Goal: Book appointment/travel/reservation

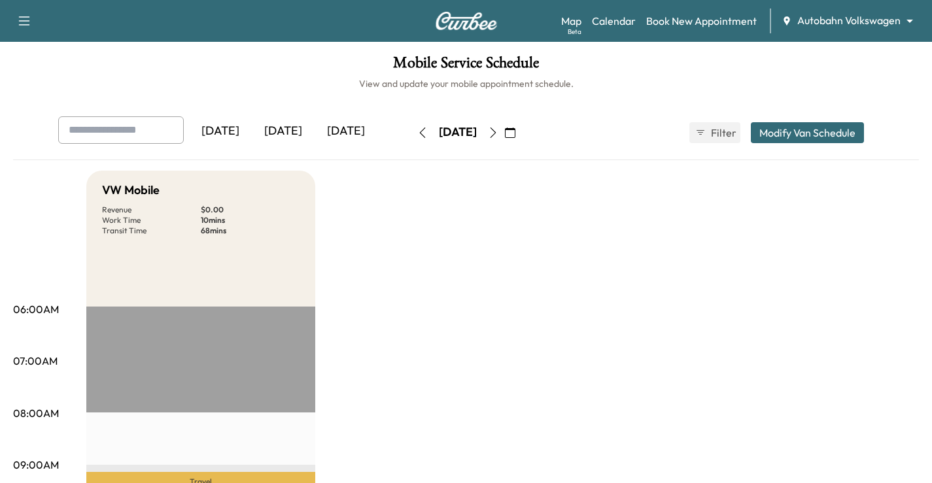
click at [854, 24] on body "Support Log Out Map Beta Calendar Book New Appointment Autobahn Volkswagen ****…" at bounding box center [466, 241] width 932 height 483
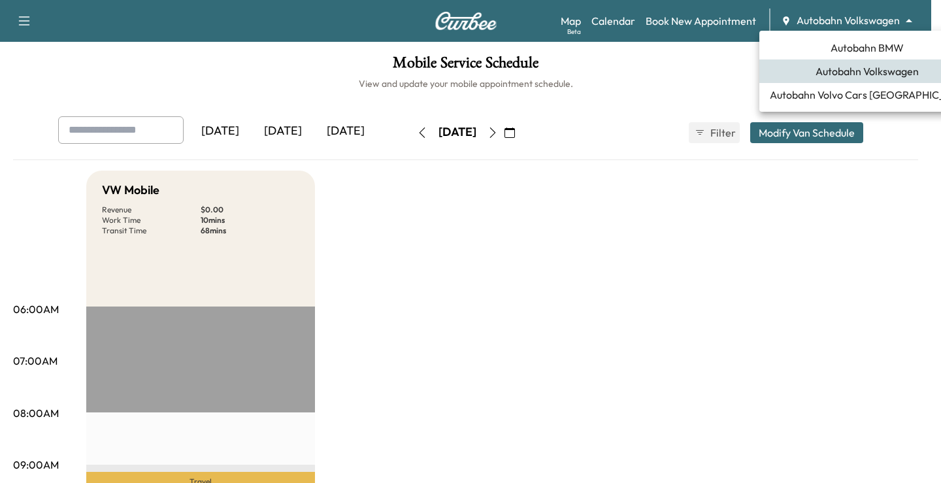
drag, startPoint x: 869, startPoint y: 51, endPoint x: 869, endPoint y: 11, distance: 39.9
click at [869, 50] on span "Autobahn BMW" at bounding box center [867, 48] width 73 height 16
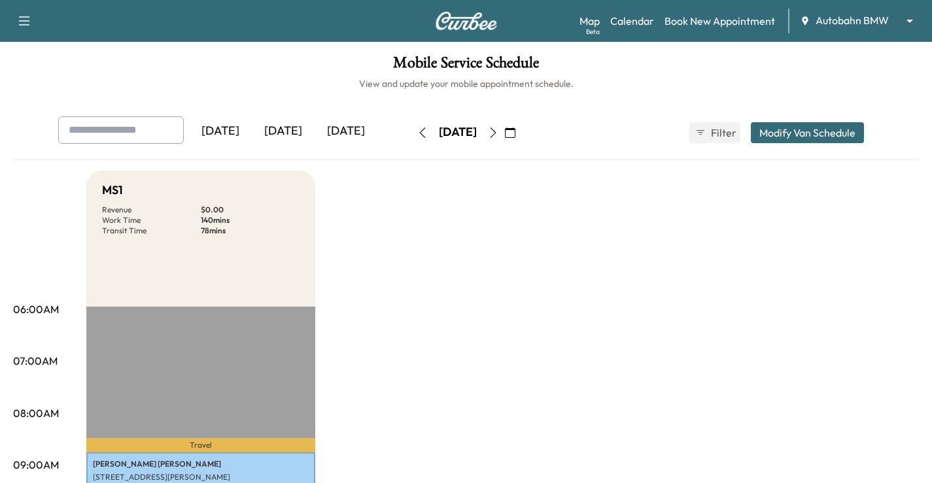
click at [515, 128] on icon "button" at bounding box center [510, 132] width 10 height 10
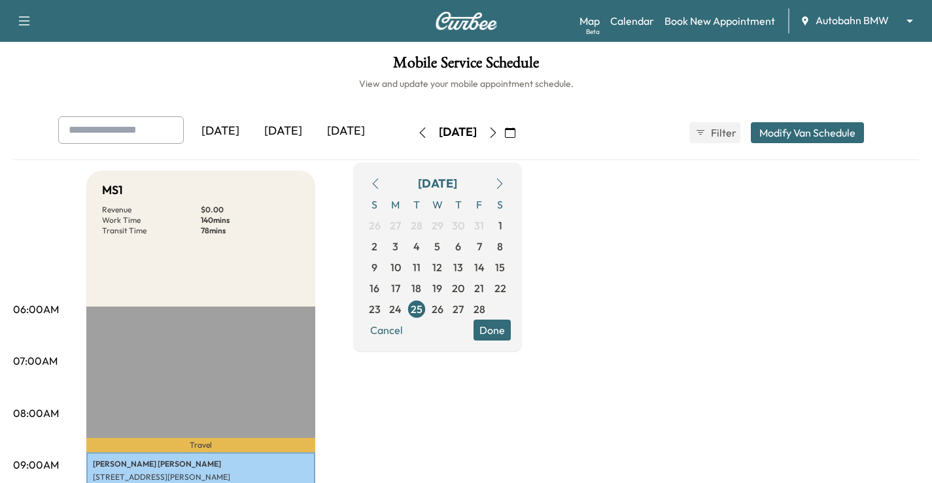
click at [457, 184] on div "[DATE]" at bounding box center [437, 184] width 39 height 18
click at [505, 185] on icon "button" at bounding box center [499, 183] width 10 height 10
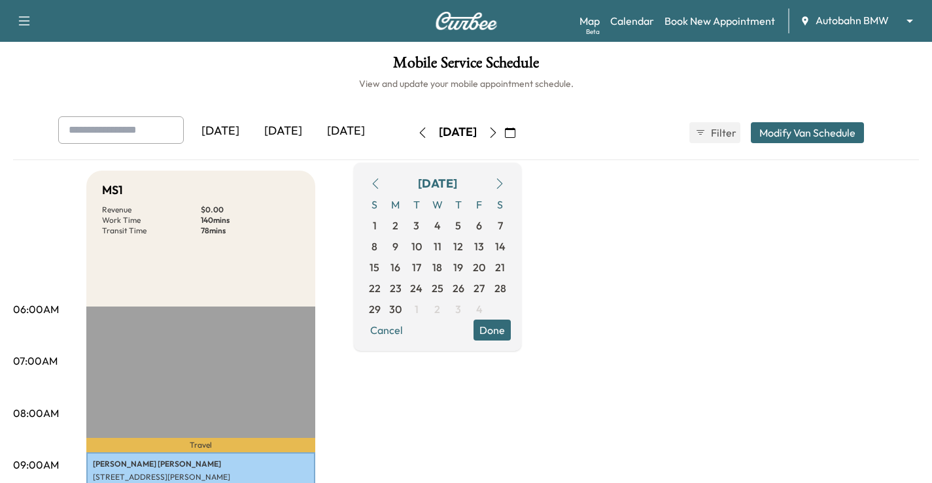
click at [505, 185] on icon "button" at bounding box center [499, 183] width 10 height 10
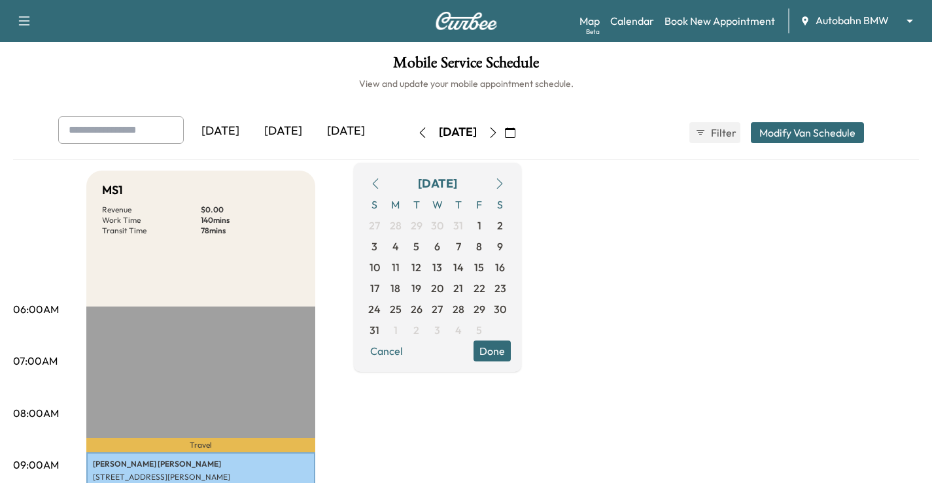
click at [505, 185] on icon "button" at bounding box center [499, 183] width 10 height 10
click at [380, 186] on icon "button" at bounding box center [375, 183] width 10 height 10
click at [463, 263] on span "16" at bounding box center [458, 268] width 10 height 16
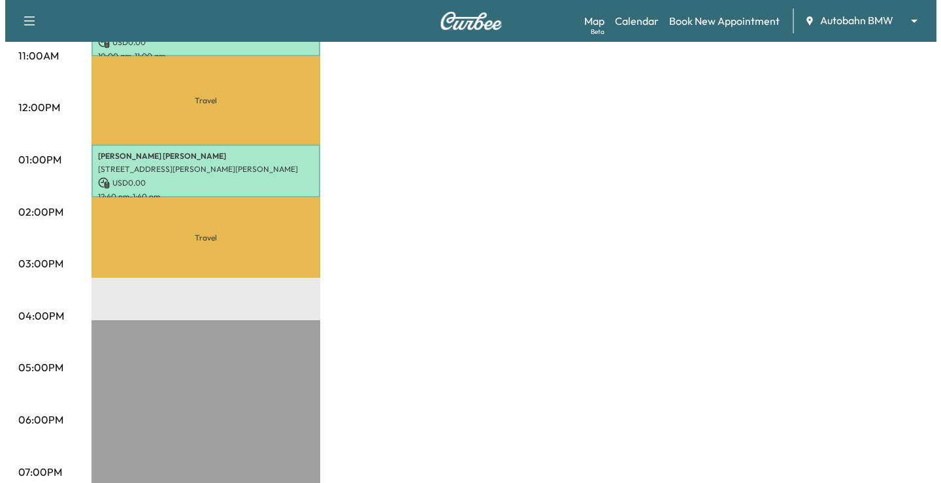
scroll to position [523, 0]
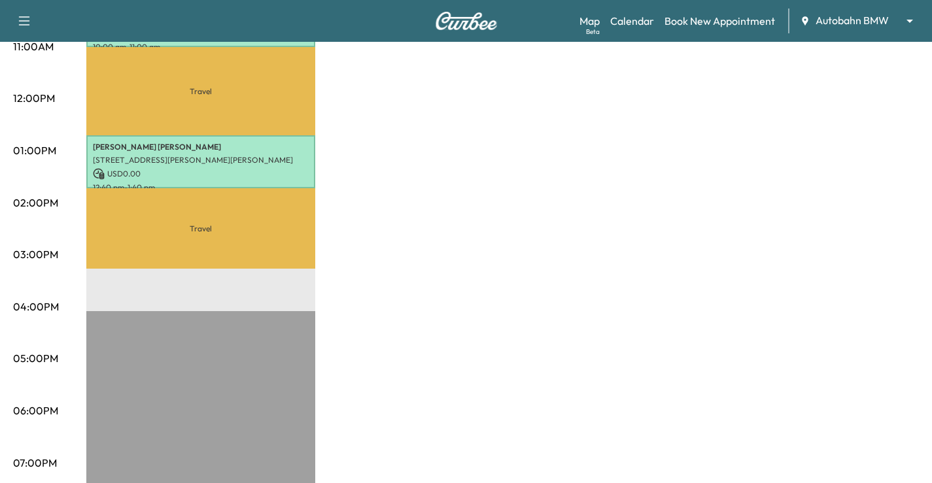
click at [239, 169] on p "USD 0.00" at bounding box center [201, 174] width 216 height 12
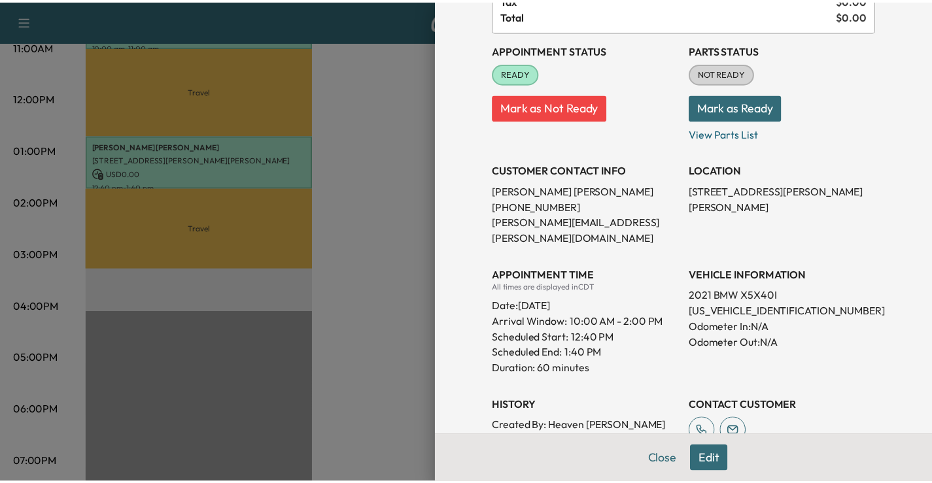
scroll to position [196, 0]
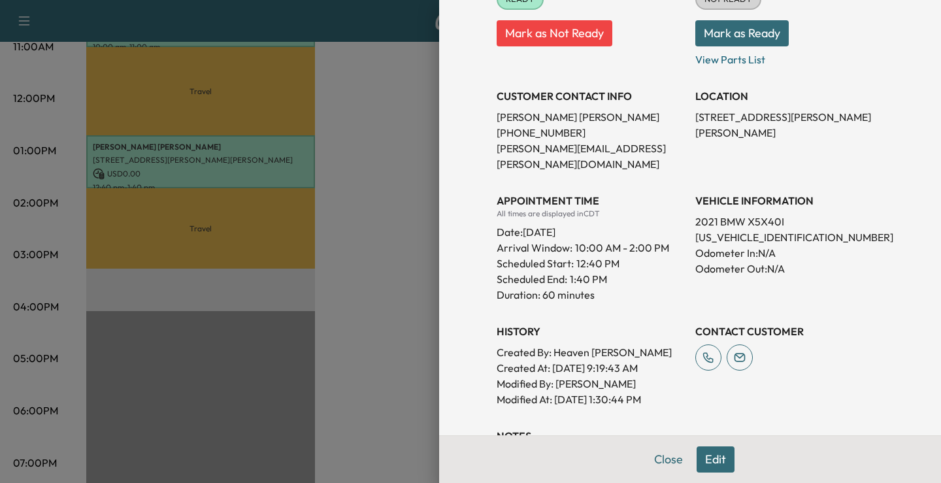
click at [371, 224] on div at bounding box center [470, 241] width 941 height 483
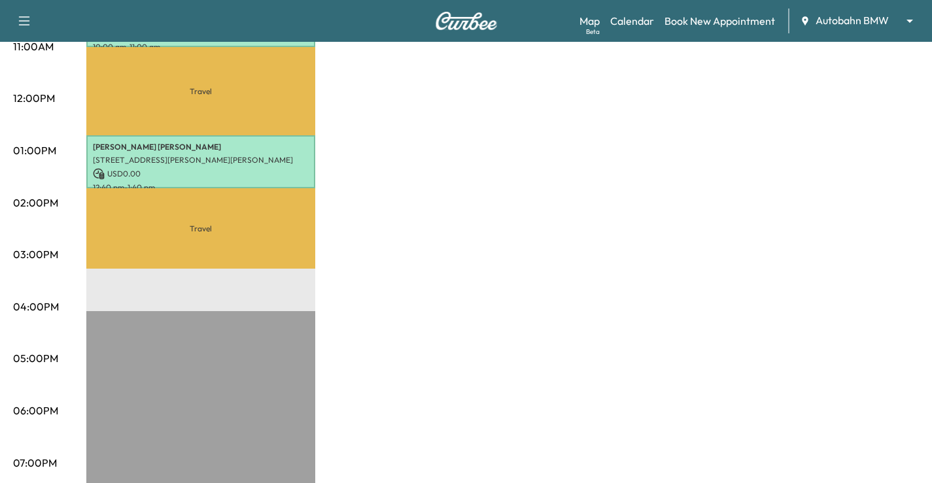
click at [197, 160] on p "[STREET_ADDRESS][PERSON_NAME][PERSON_NAME]" at bounding box center [201, 160] width 216 height 10
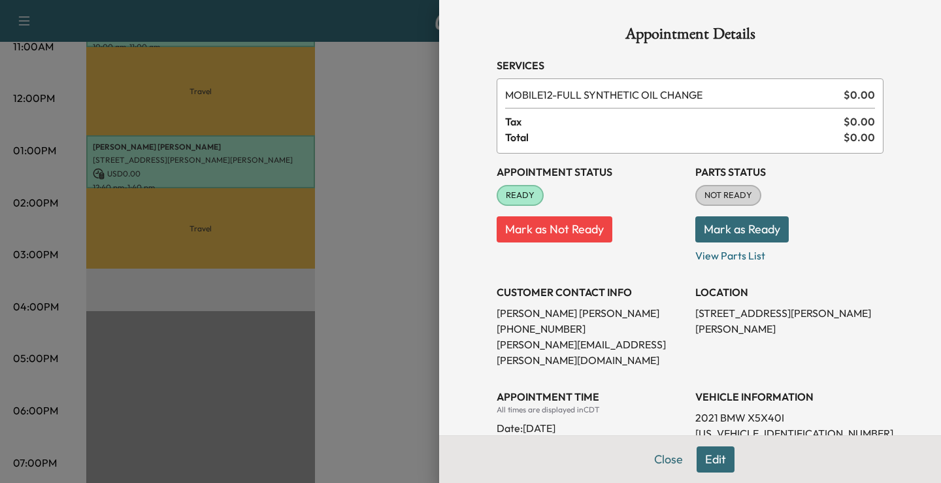
click at [394, 271] on div at bounding box center [470, 241] width 941 height 483
